Goal: Check status: Check status

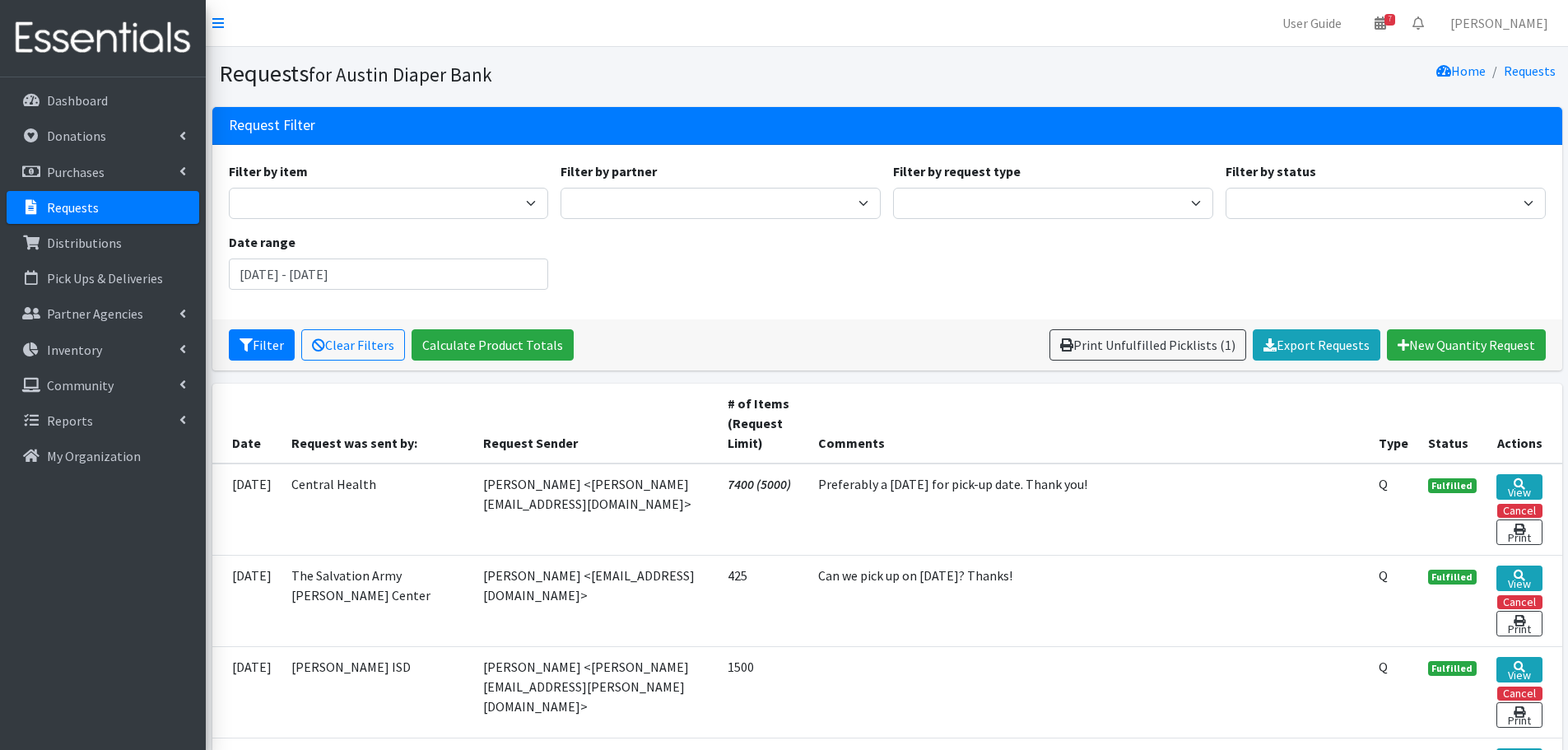
click at [81, 196] on link "Requests" at bounding box center [103, 207] width 192 height 33
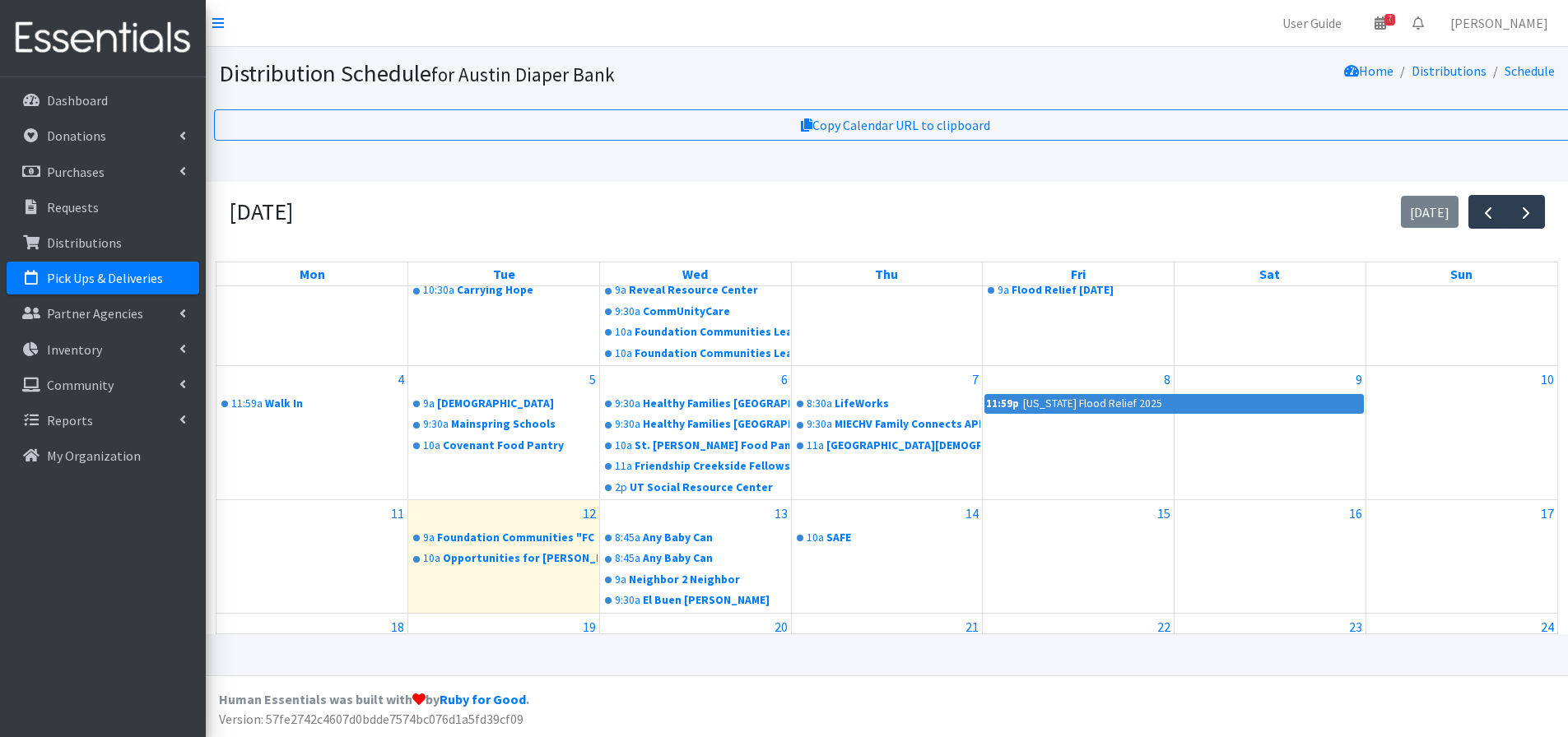
scroll to position [225, 0]
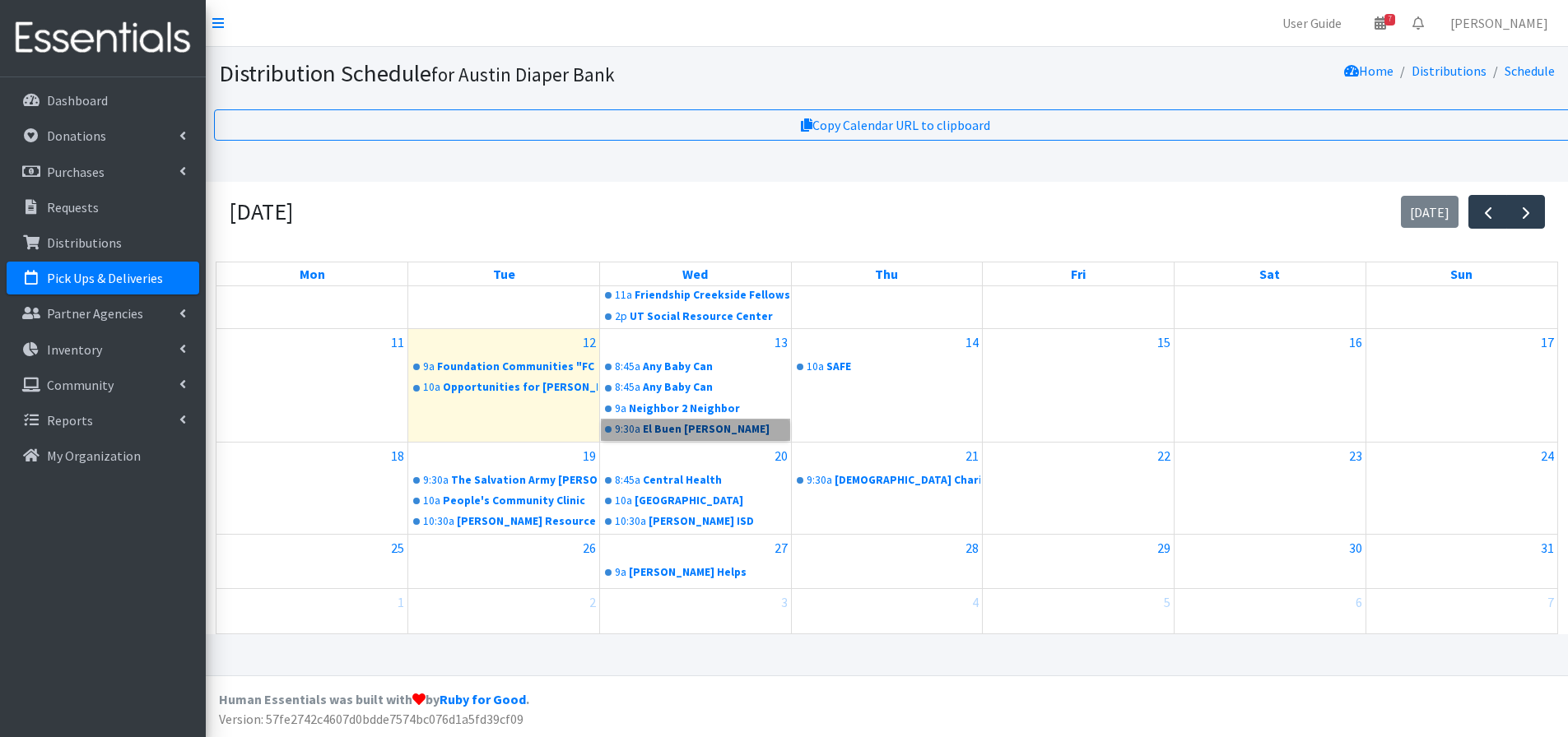
click at [666, 427] on link "9:30a El Buen Samaritano" at bounding box center [696, 429] width 188 height 20
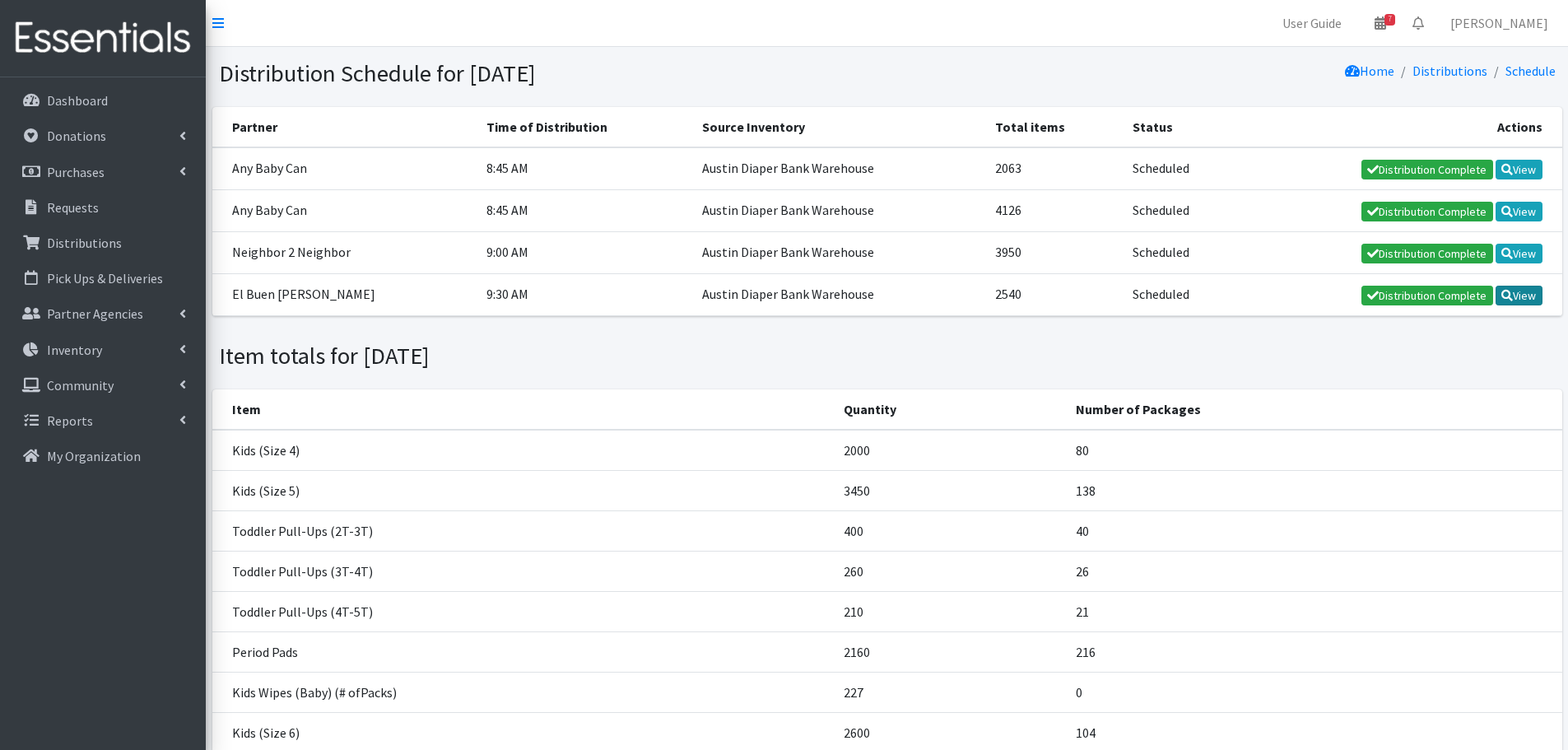
click at [1534, 295] on link "View" at bounding box center [1519, 295] width 47 height 20
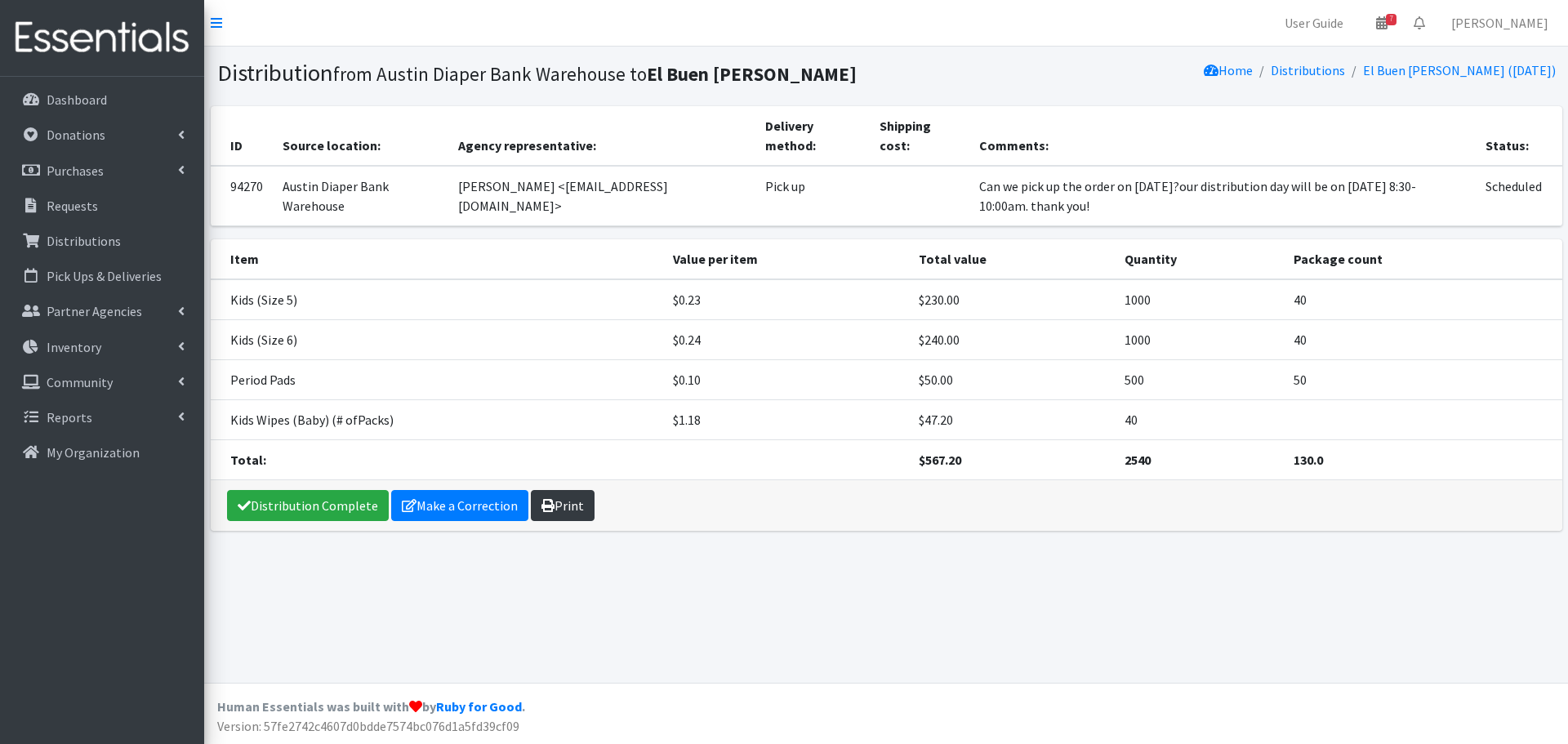
click at [554, 502] on link "Print" at bounding box center [562, 505] width 63 height 31
click at [110, 286] on link "Pick Ups & Deliveries" at bounding box center [102, 276] width 191 height 33
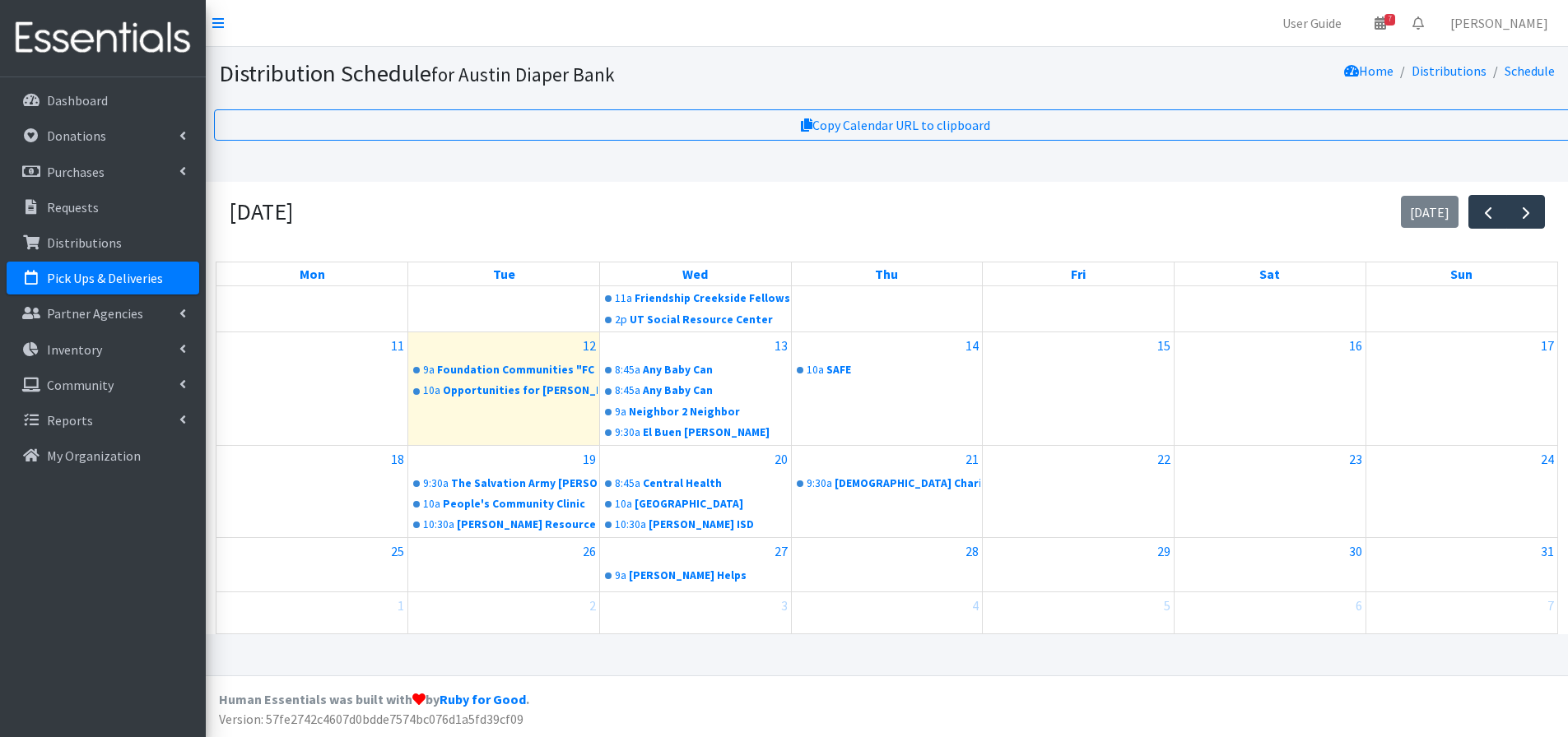
scroll to position [225, 0]
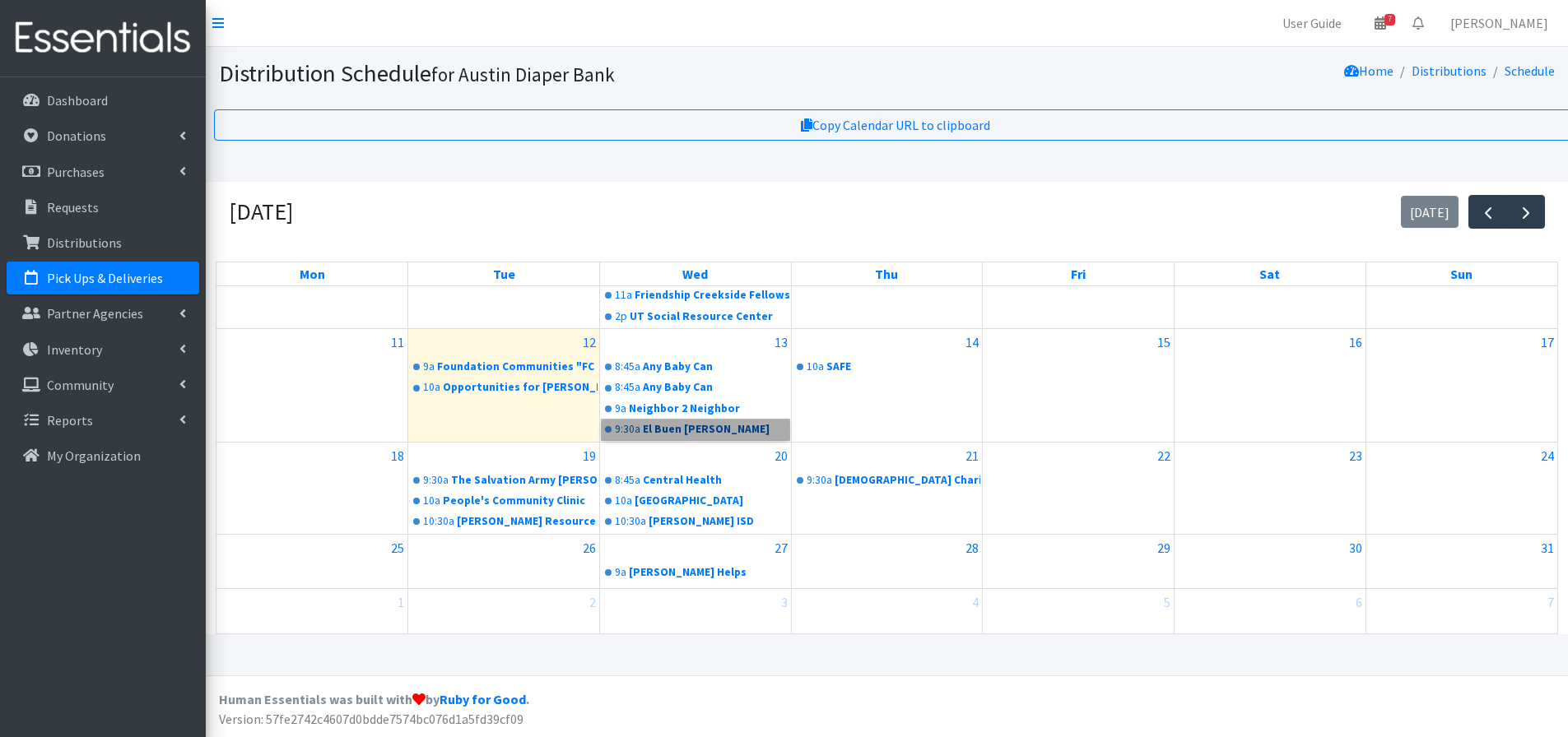
click at [665, 426] on link "9:30a El Buen [PERSON_NAME]" at bounding box center [696, 429] width 188 height 20
